Goal: Transaction & Acquisition: Register for event/course

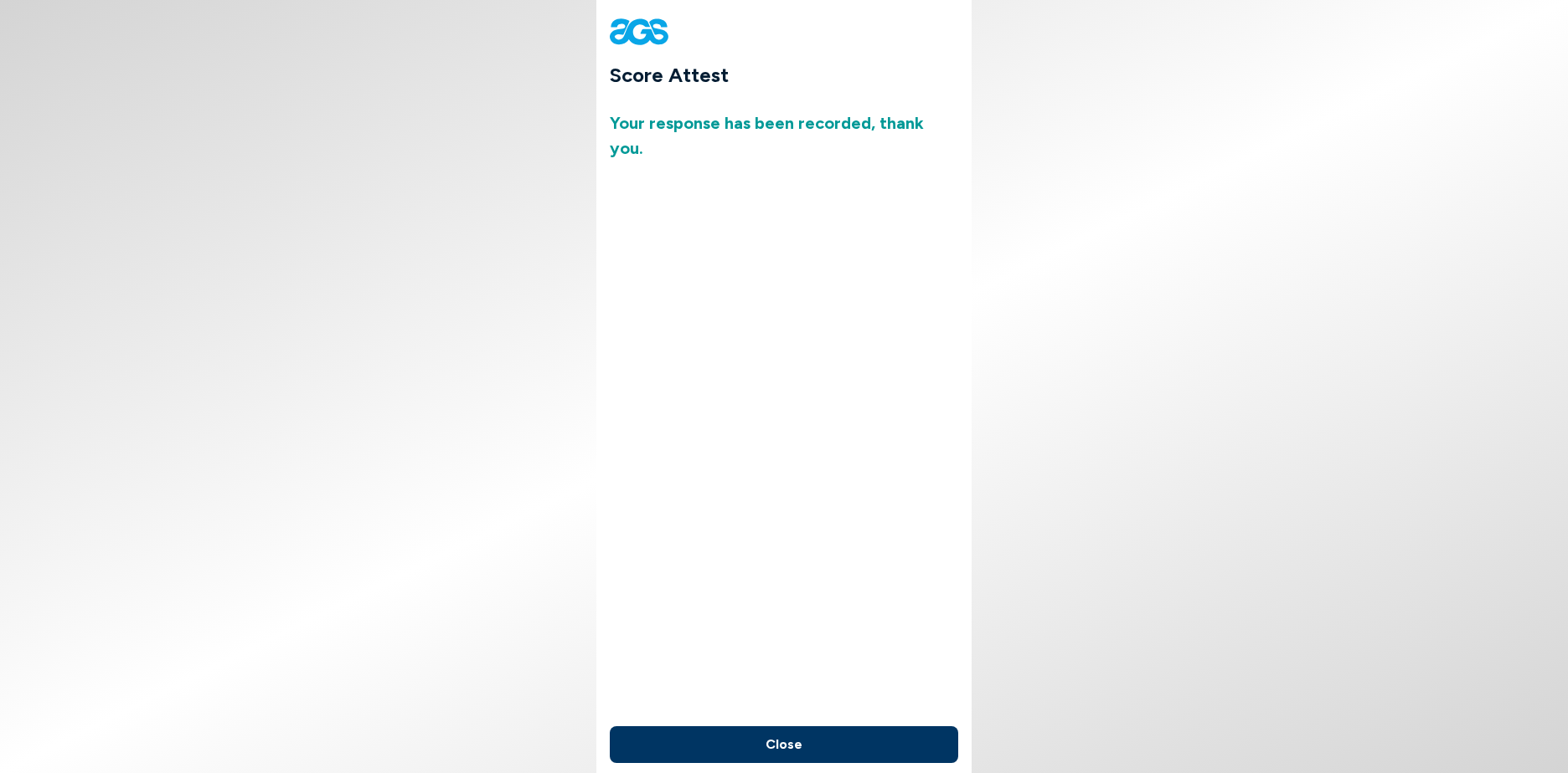
click at [789, 742] on button "Close" at bounding box center [784, 745] width 348 height 37
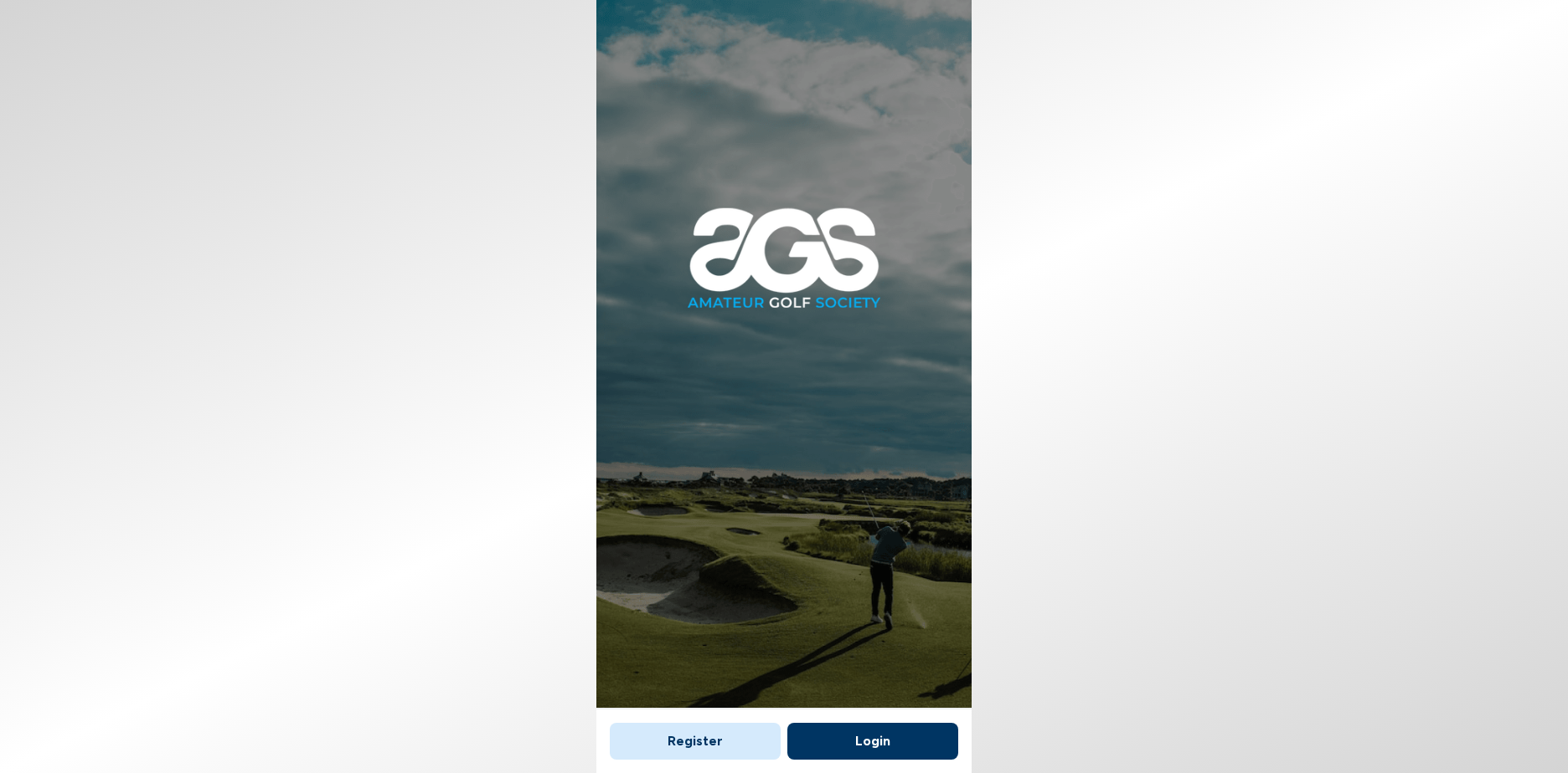
click at [881, 733] on button "Login" at bounding box center [872, 742] width 171 height 37
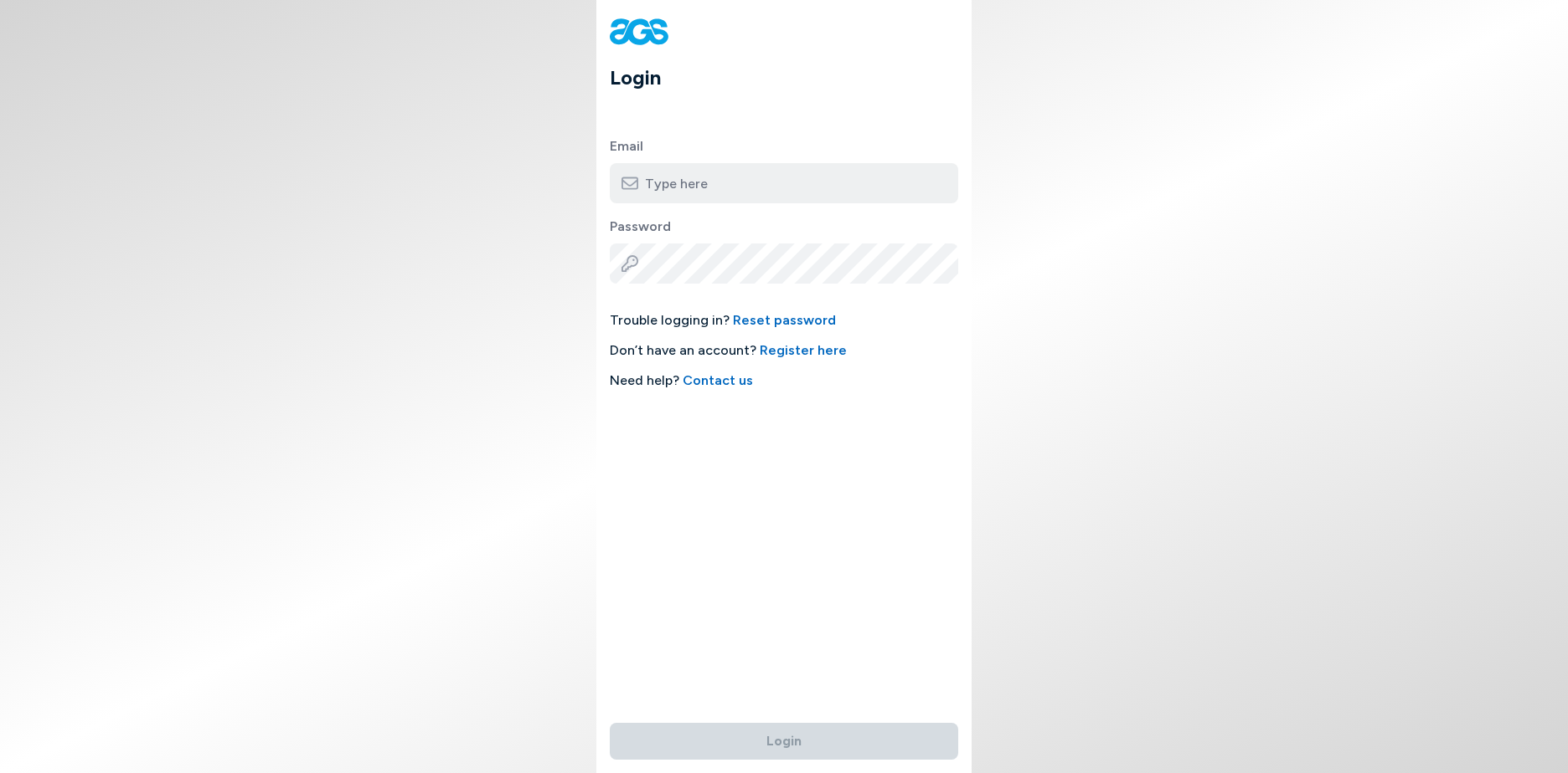
type input "robert_lukas@verizon.net"
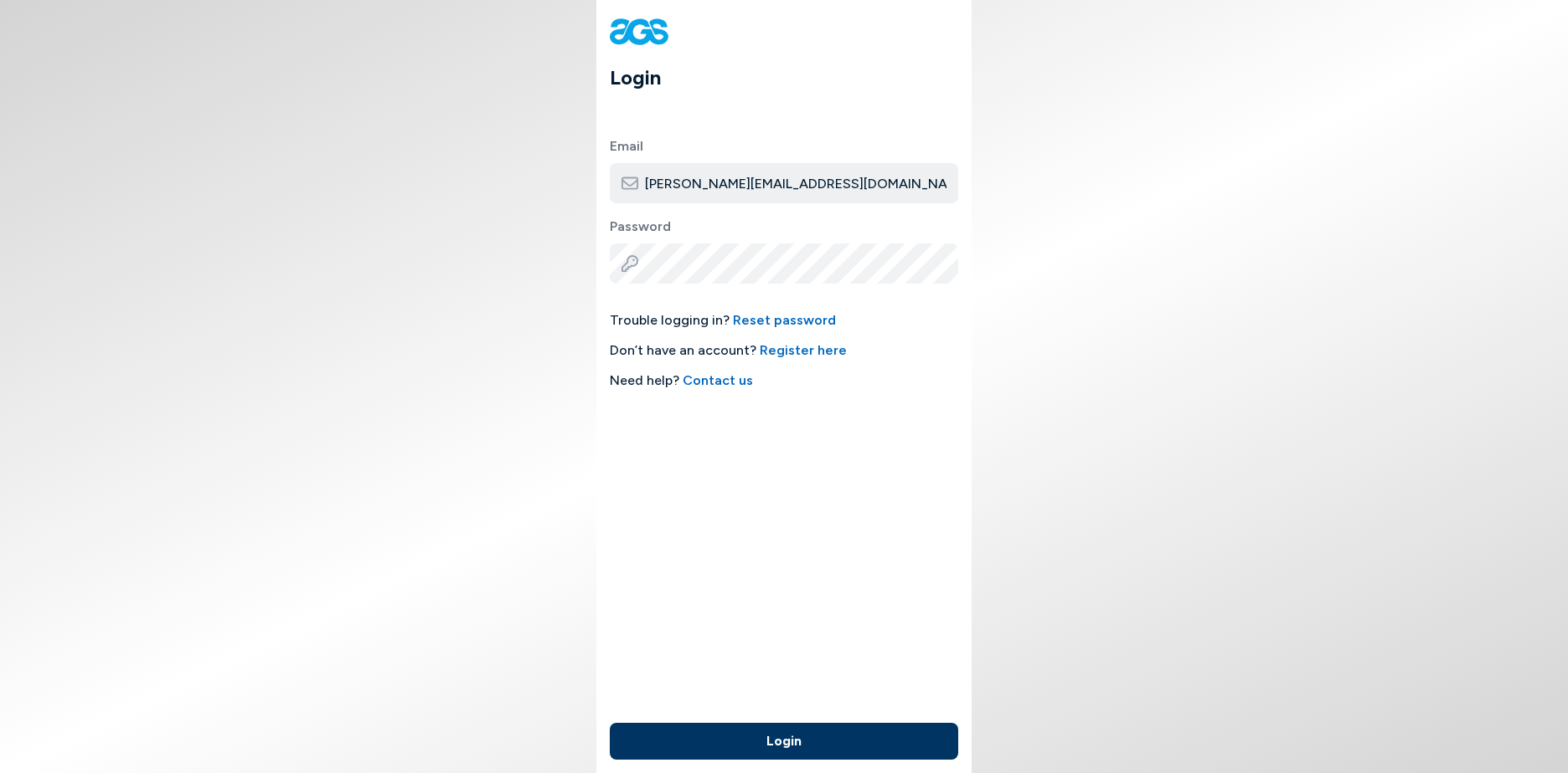
click at [772, 741] on button "Login" at bounding box center [784, 742] width 348 height 37
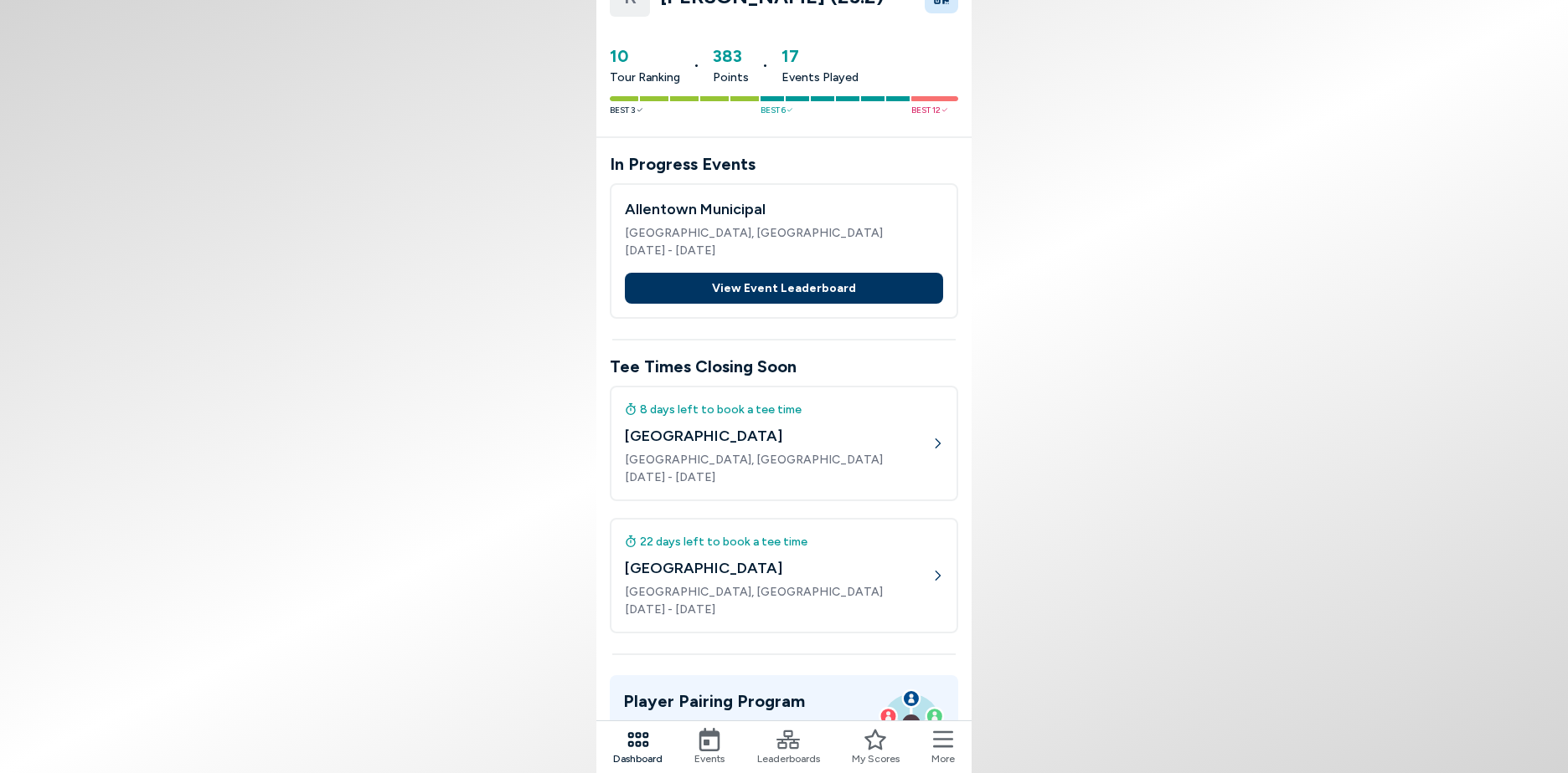
scroll to position [167, 0]
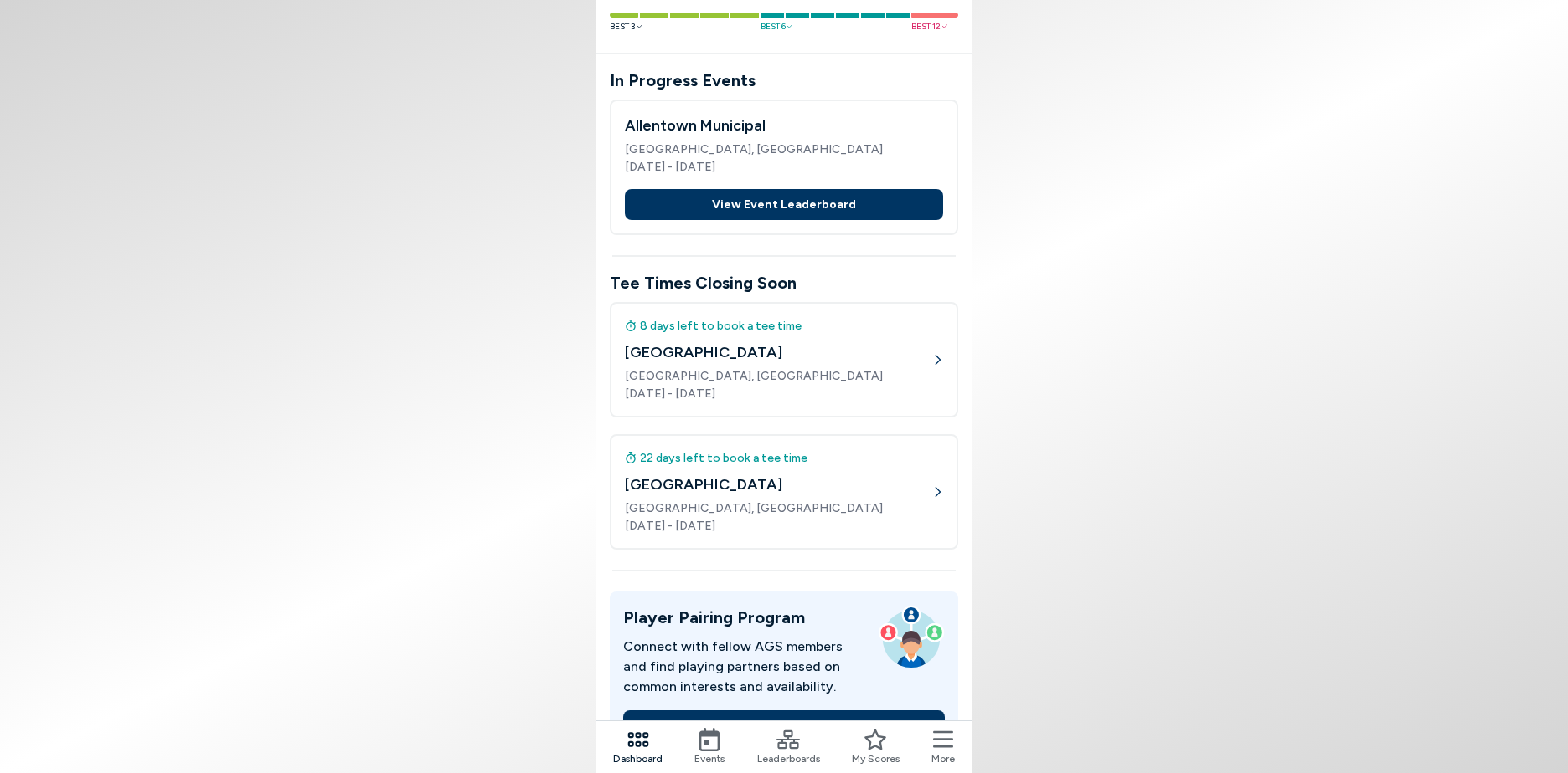
click at [937, 356] on icon at bounding box center [937, 359] width 12 height 12
